Goal: Transaction & Acquisition: Purchase product/service

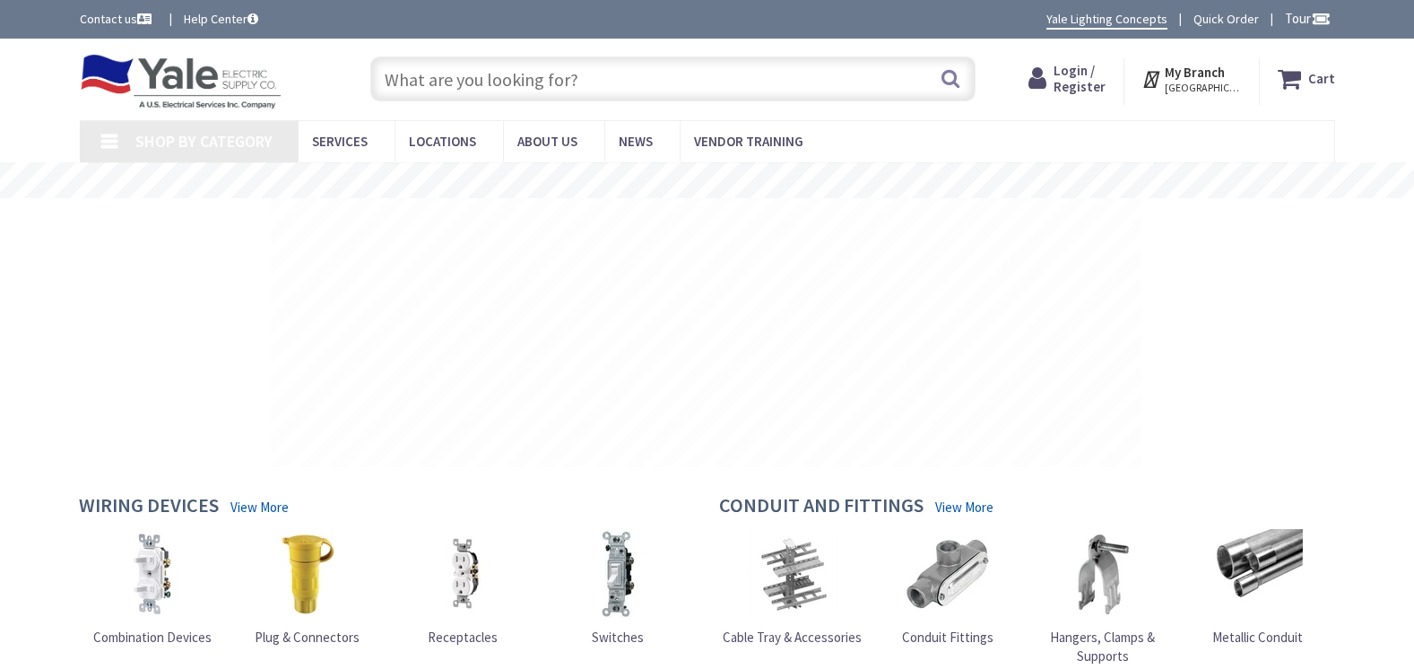
type input "[STREET_ADDRESS]"
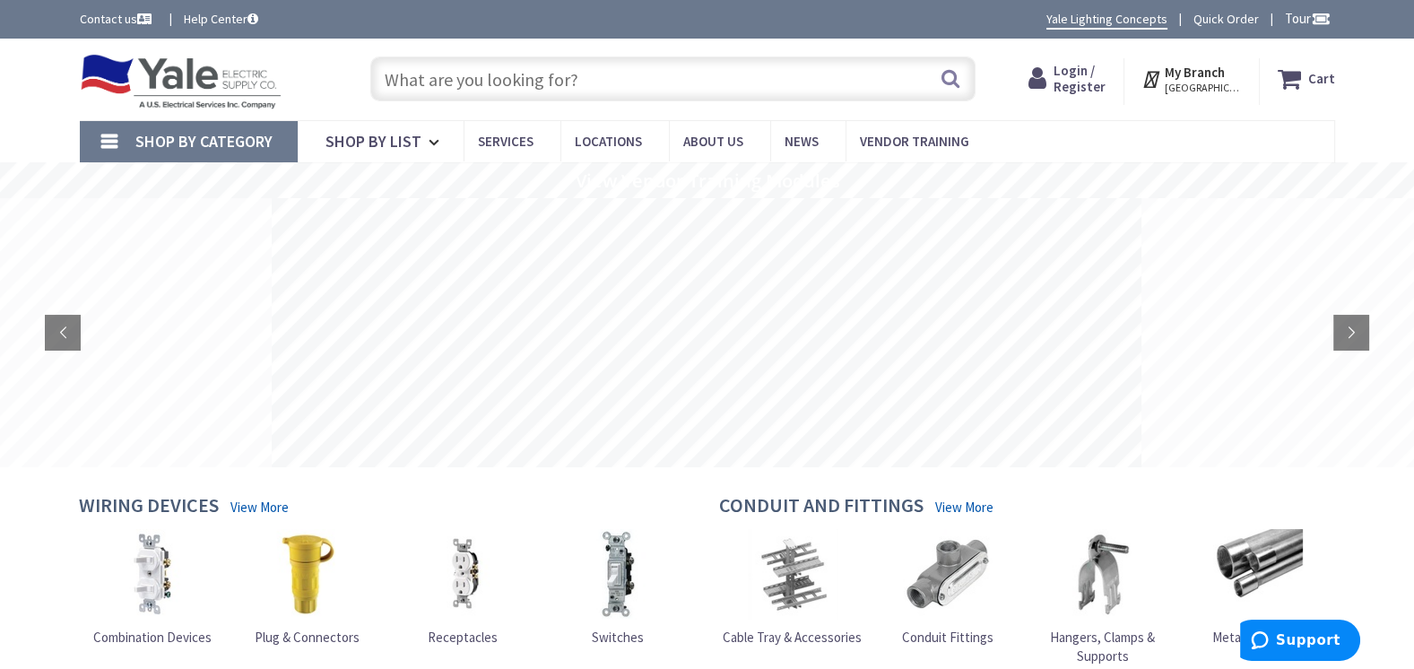
click at [1064, 72] on span "Login / Register" at bounding box center [1080, 78] width 52 height 33
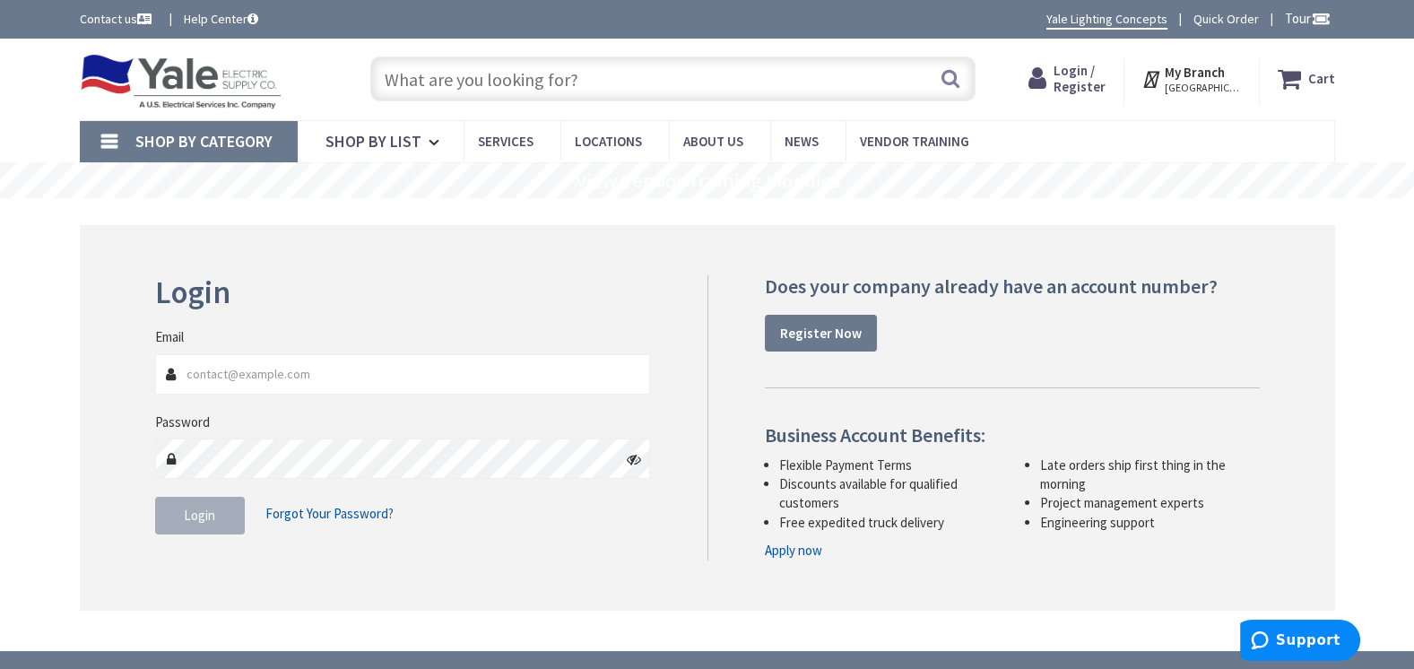
type input "daryl@hrweaver.com"
click at [204, 525] on button "Login" at bounding box center [200, 516] width 90 height 38
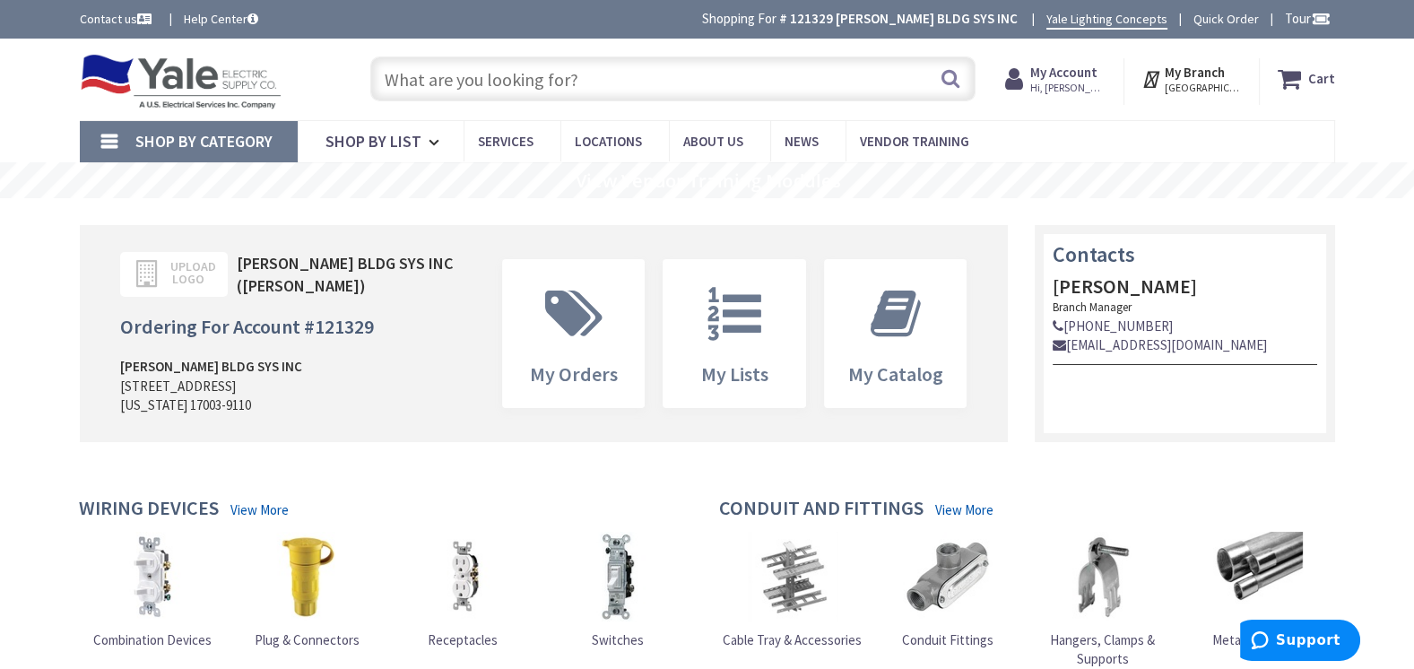
click at [716, 74] on input "text" at bounding box center [672, 78] width 605 height 45
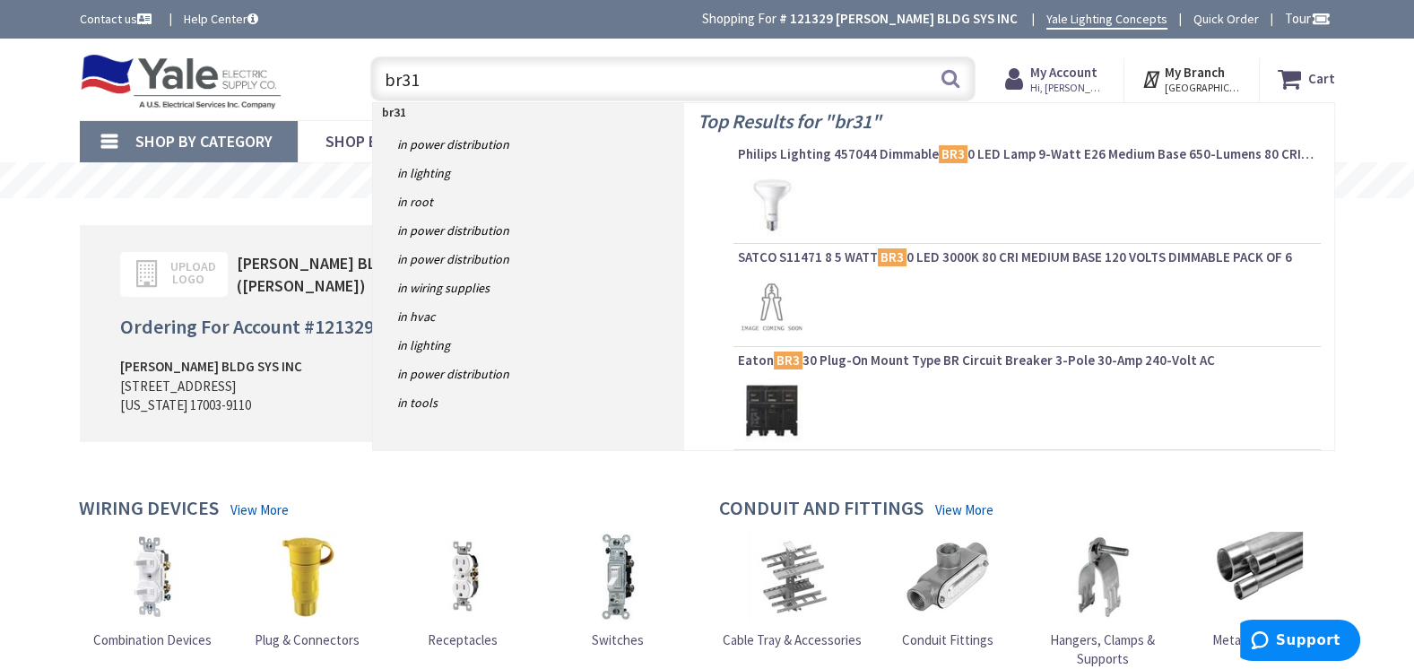
type input "br315"
